Goal: Task Accomplishment & Management: Complete application form

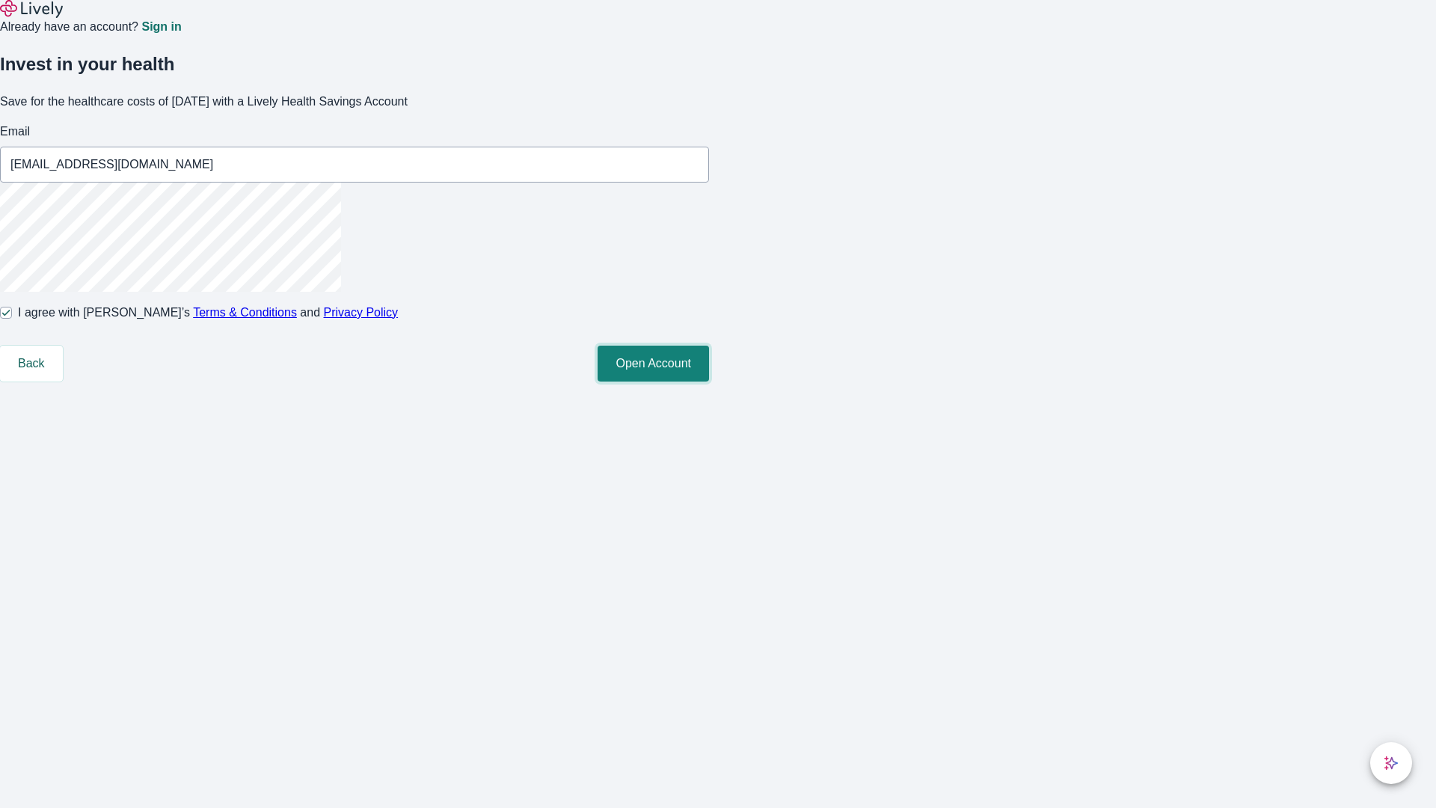
click at [709, 381] on button "Open Account" at bounding box center [652, 363] width 111 height 36
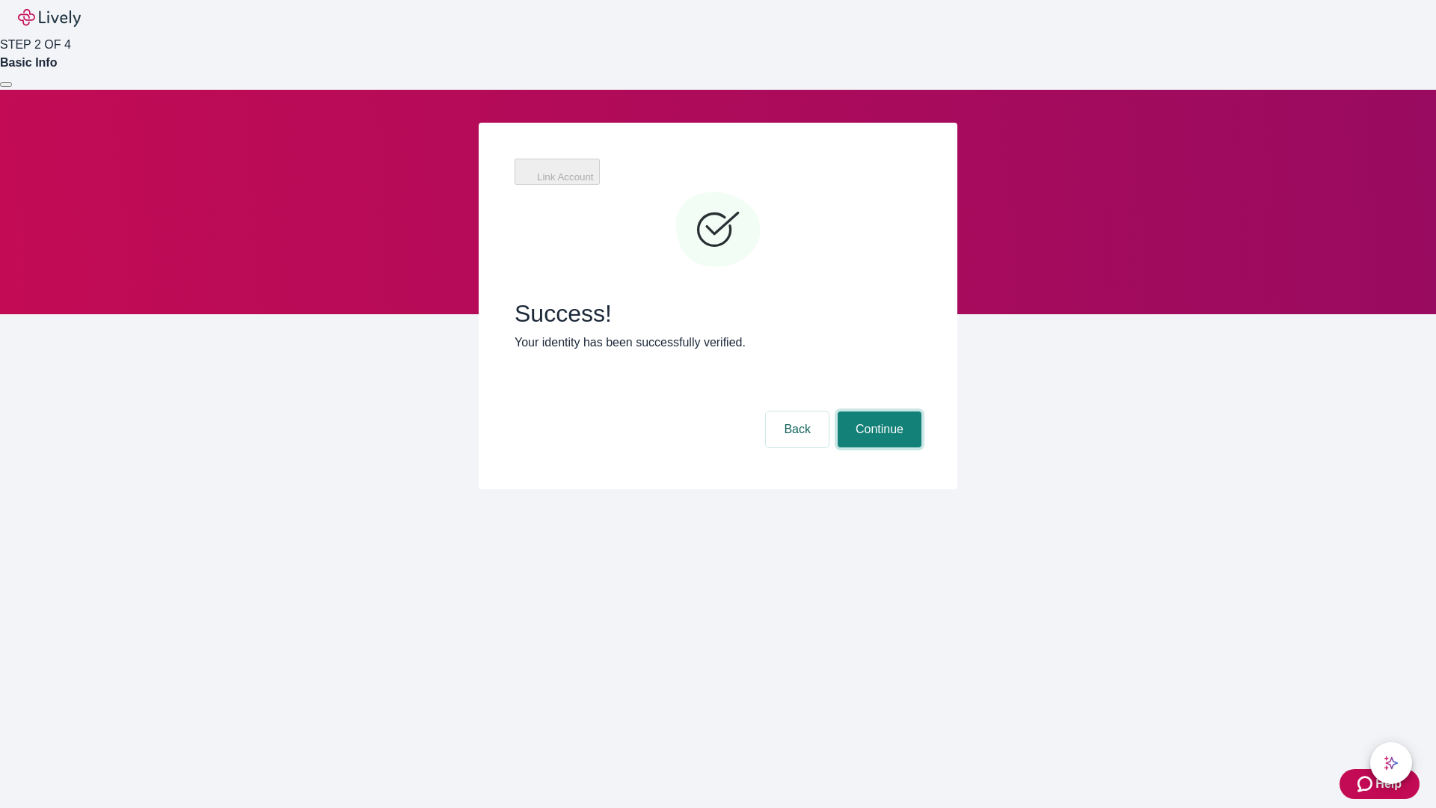
click at [877, 411] on button "Continue" at bounding box center [879, 429] width 84 height 36
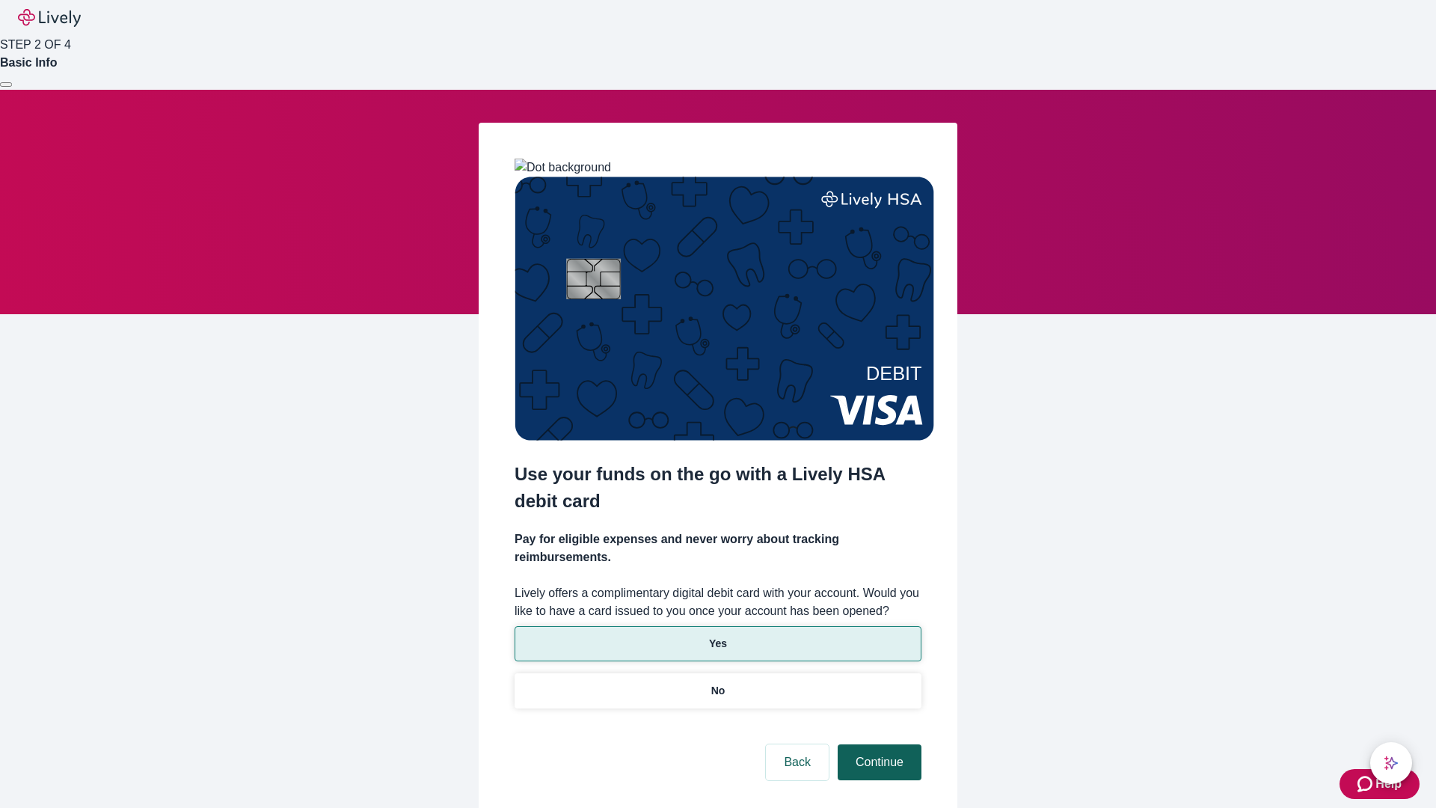
click at [717, 636] on p "Yes" at bounding box center [718, 644] width 18 height 16
click at [877, 744] on button "Continue" at bounding box center [879, 762] width 84 height 36
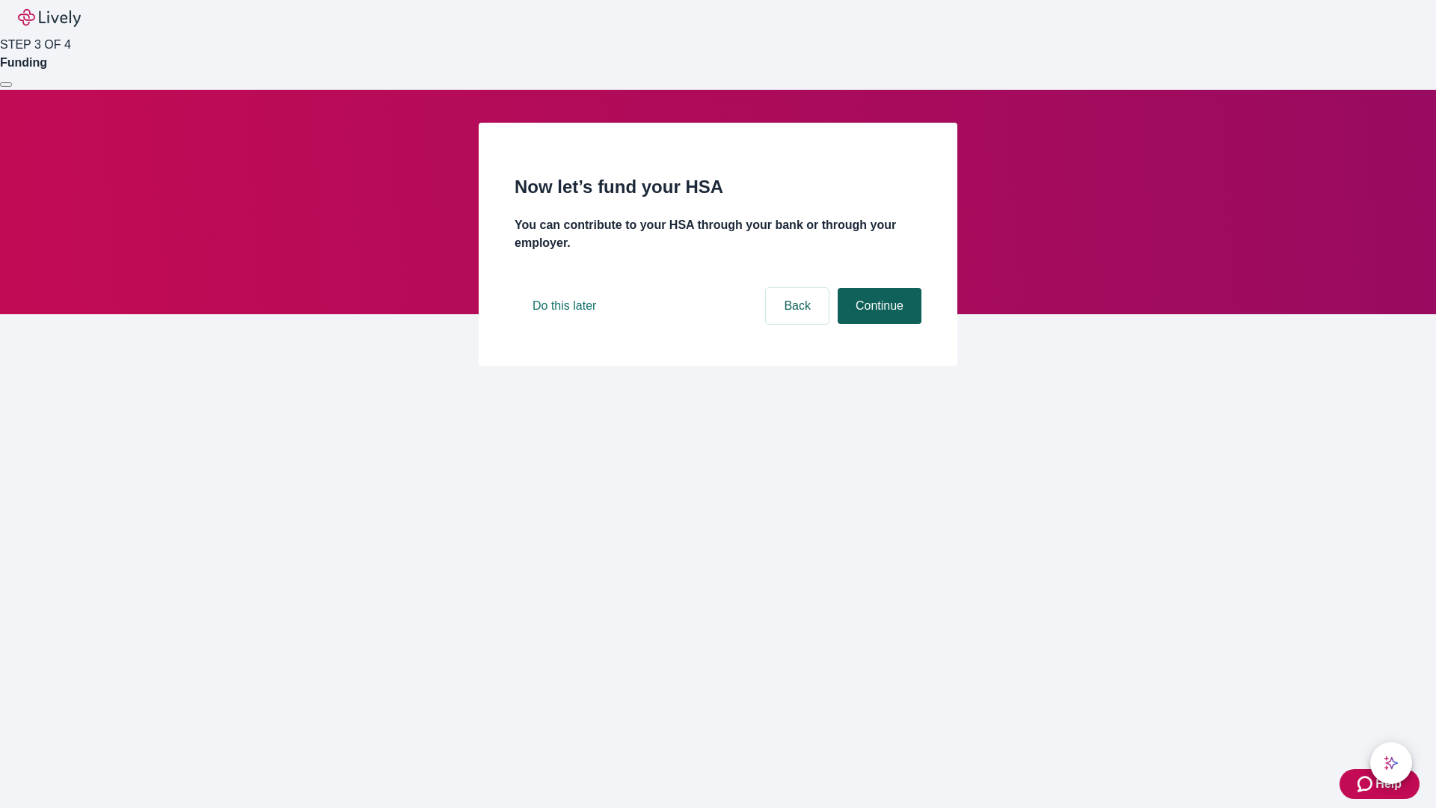
click at [877, 324] on button "Continue" at bounding box center [879, 306] width 84 height 36
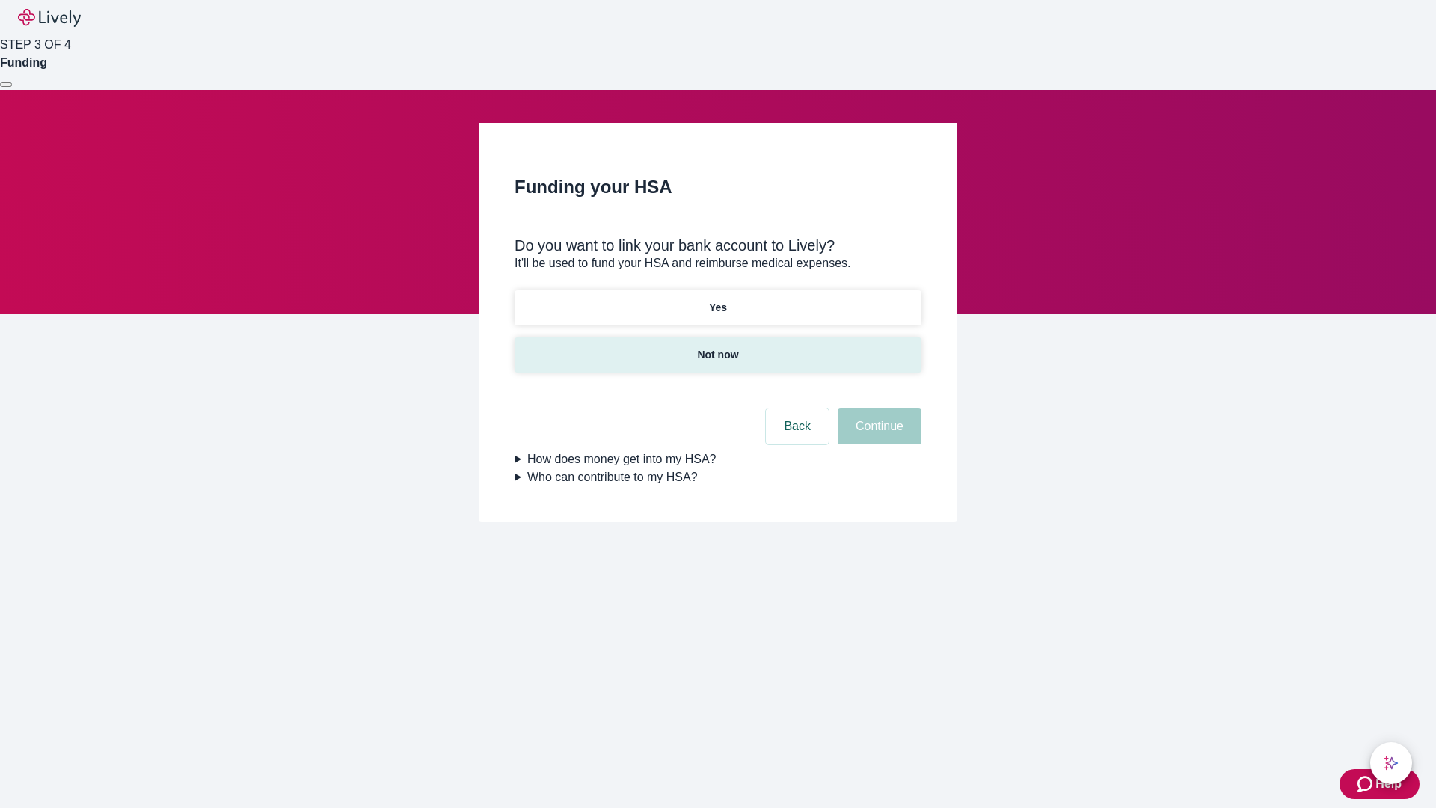
click at [717, 347] on p "Not now" at bounding box center [717, 355] width 41 height 16
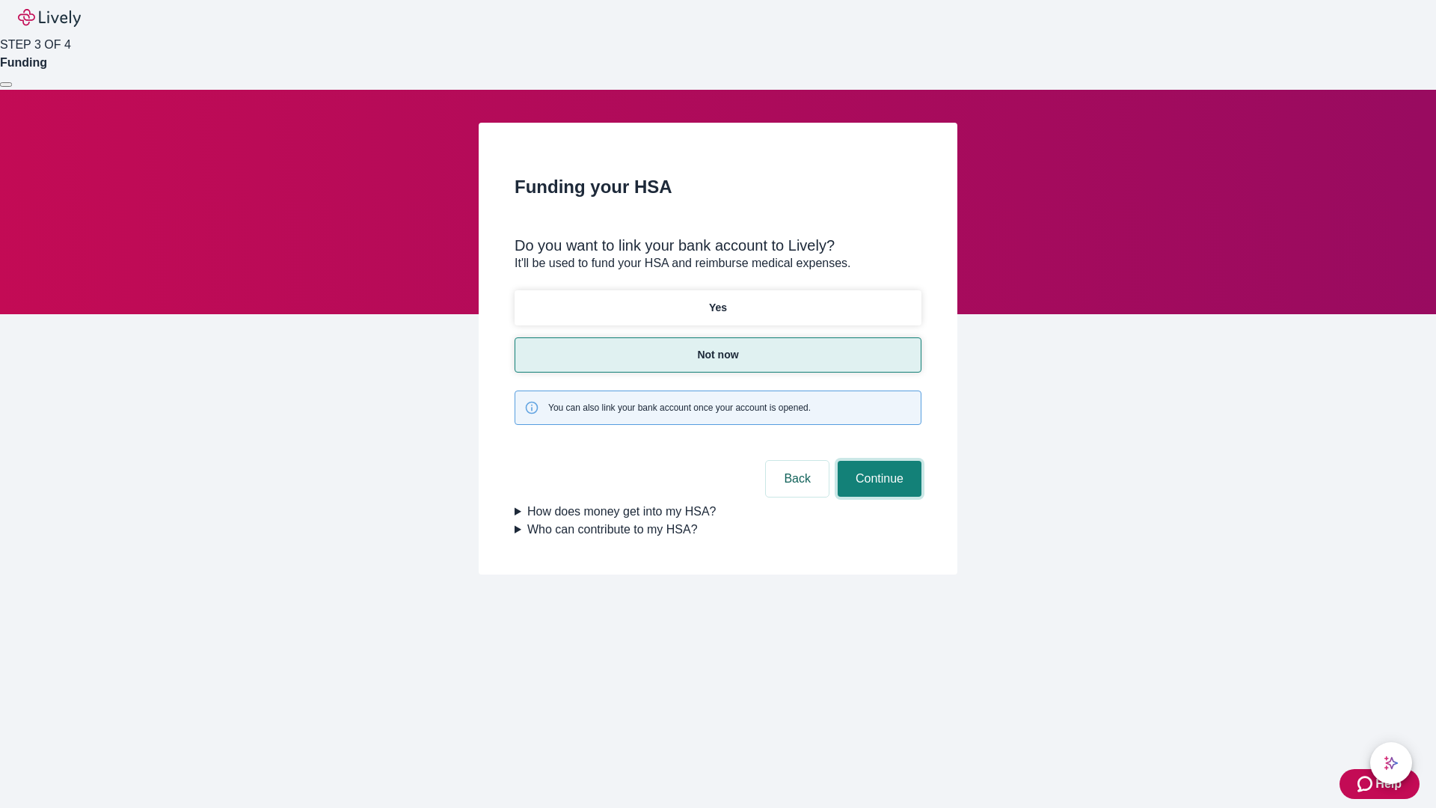
click at [877, 461] on button "Continue" at bounding box center [879, 479] width 84 height 36
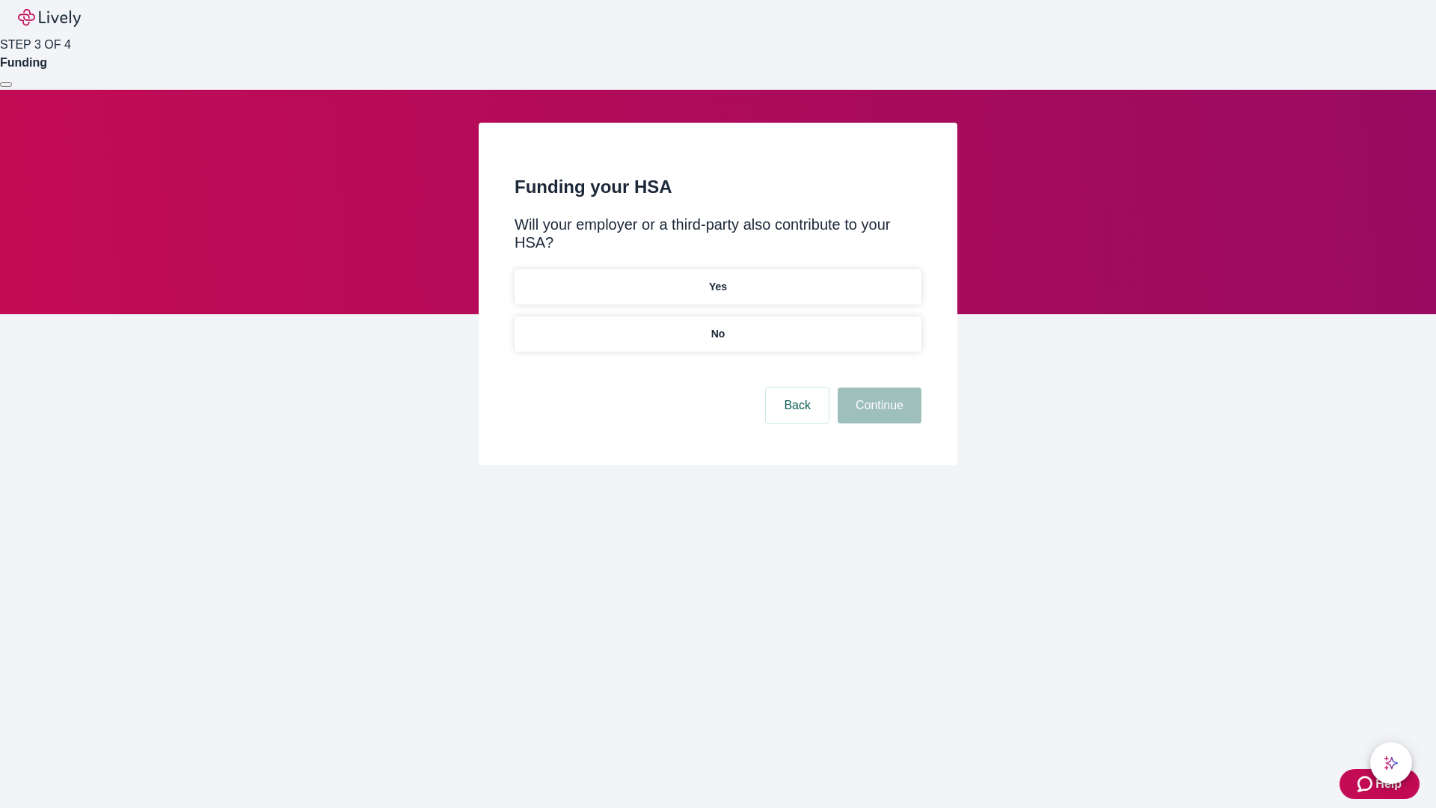
click at [717, 326] on p "No" at bounding box center [718, 334] width 14 height 16
click at [877, 387] on button "Continue" at bounding box center [879, 405] width 84 height 36
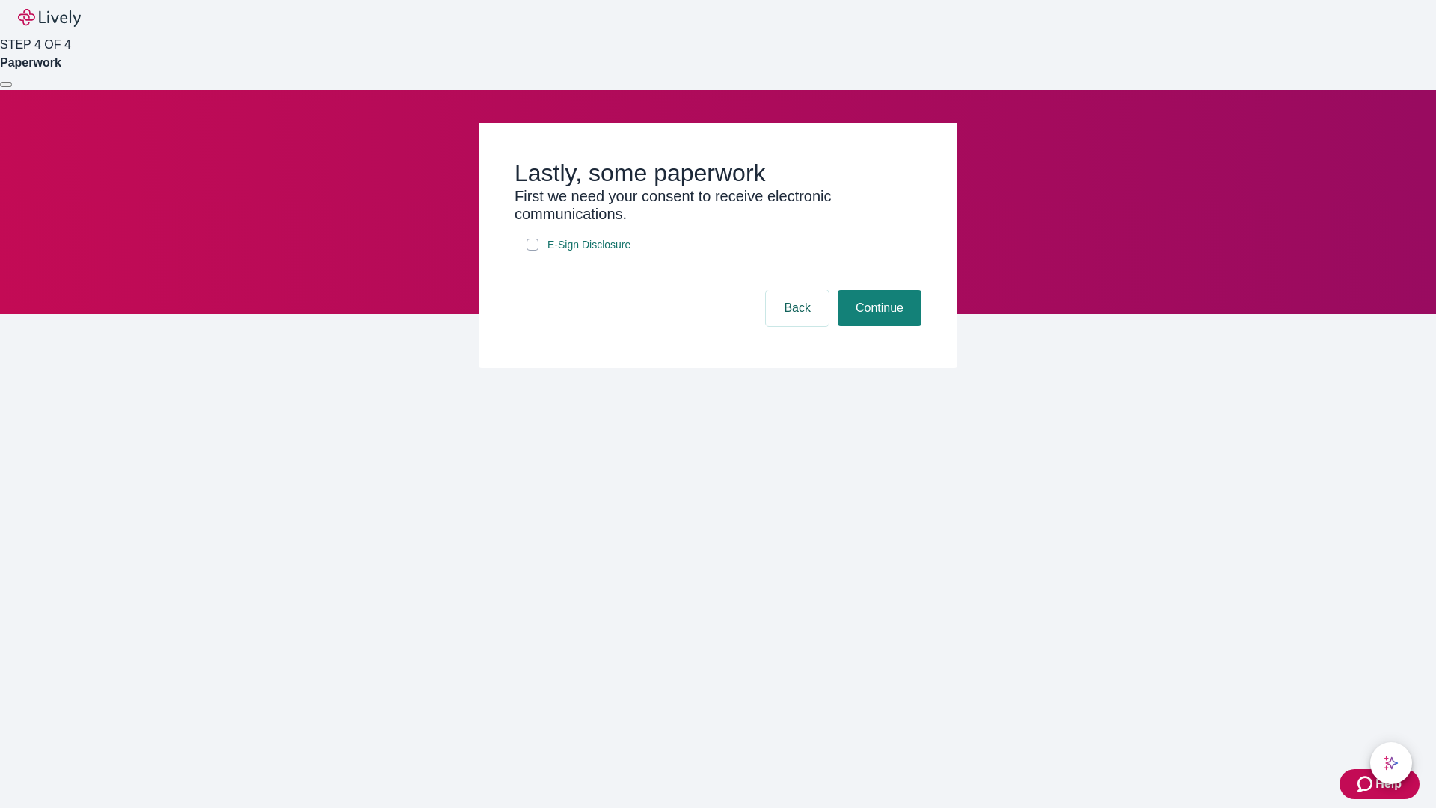
click at [532, 250] on input "E-Sign Disclosure" at bounding box center [532, 245] width 12 height 12
checkbox input "true"
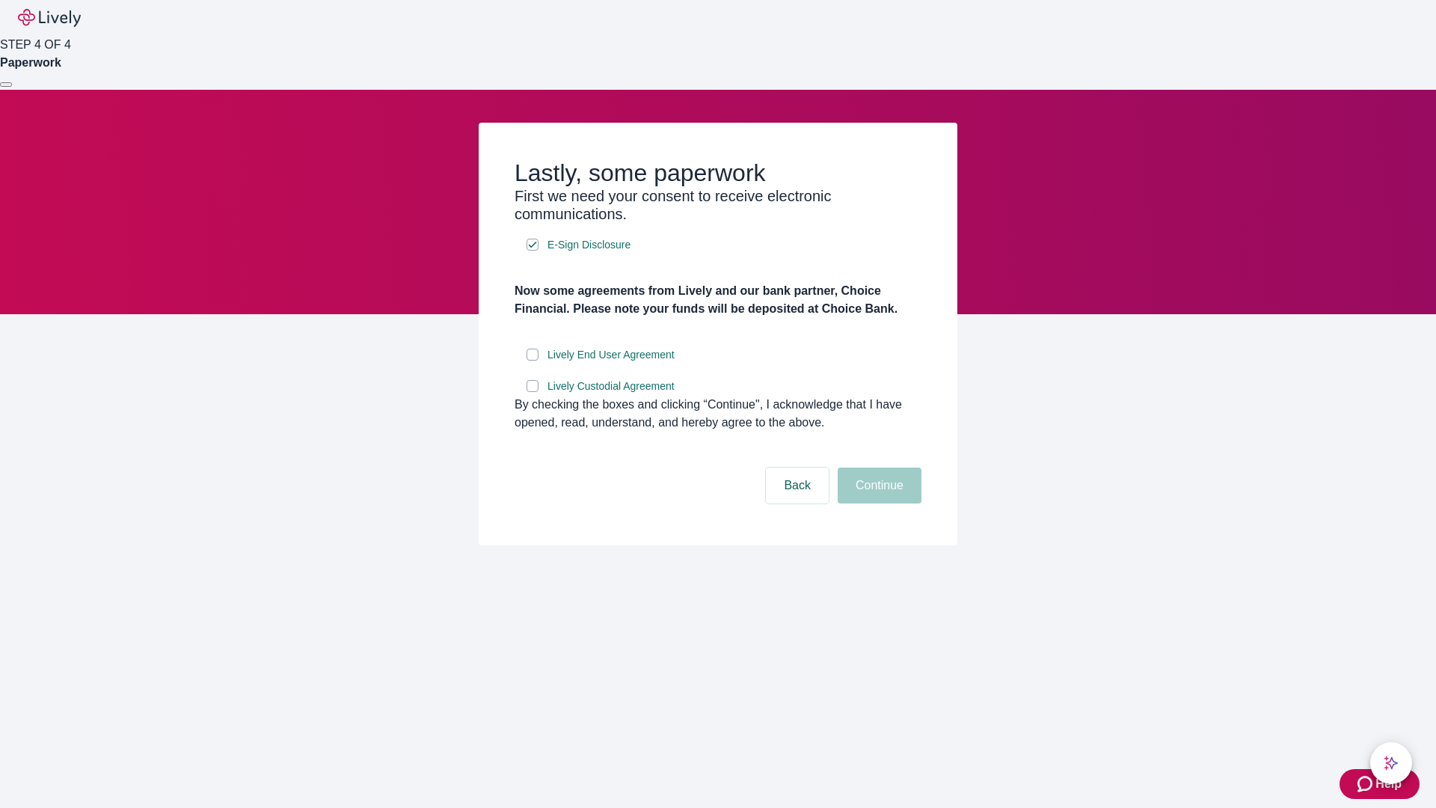
click at [532, 360] on input "Lively End User Agreement" at bounding box center [532, 354] width 12 height 12
checkbox input "true"
click at [532, 392] on input "Lively Custodial Agreement" at bounding box center [532, 386] width 12 height 12
checkbox input "true"
click at [877, 503] on button "Continue" at bounding box center [879, 485] width 84 height 36
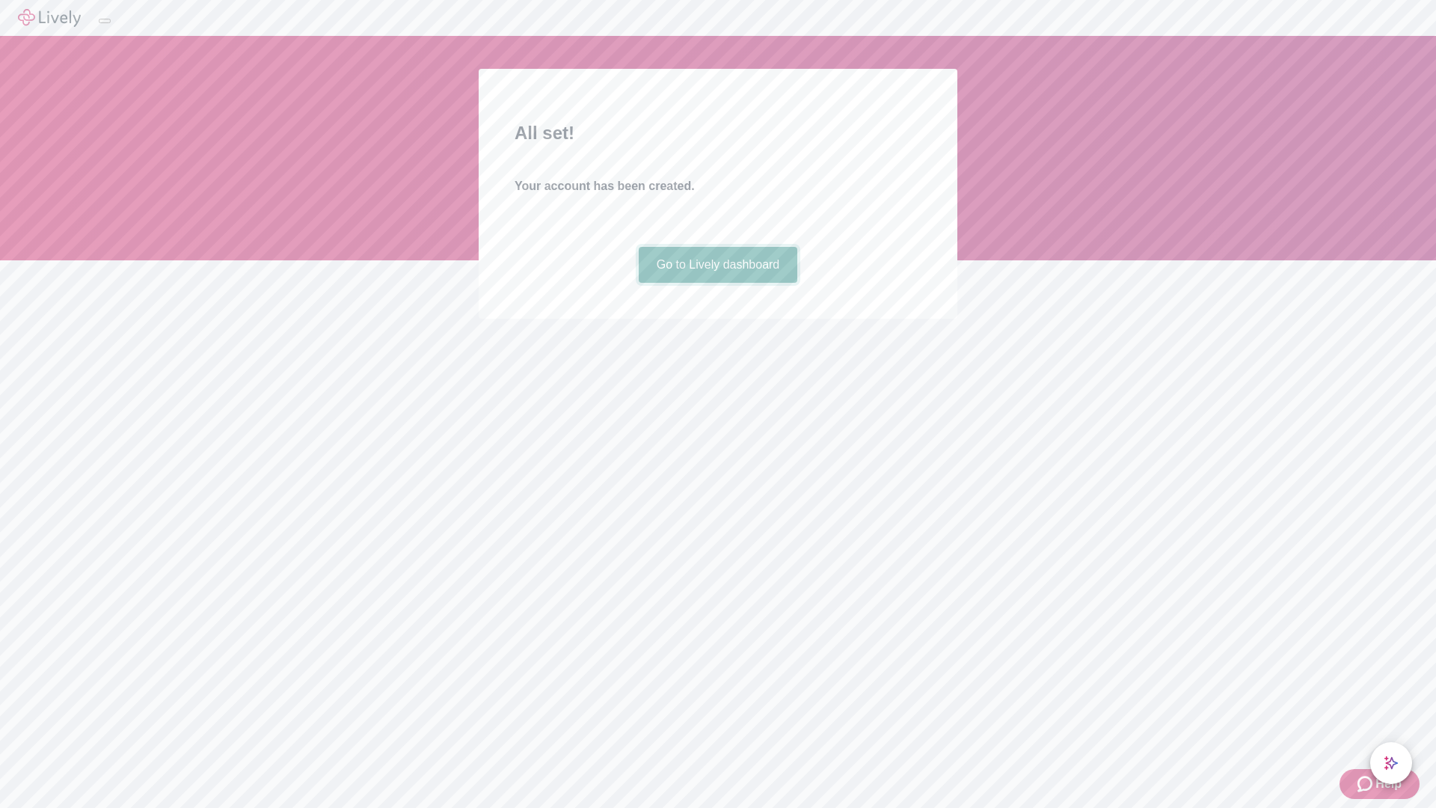
click at [717, 283] on link "Go to Lively dashboard" at bounding box center [718, 265] width 159 height 36
